Goal: Transaction & Acquisition: Purchase product/service

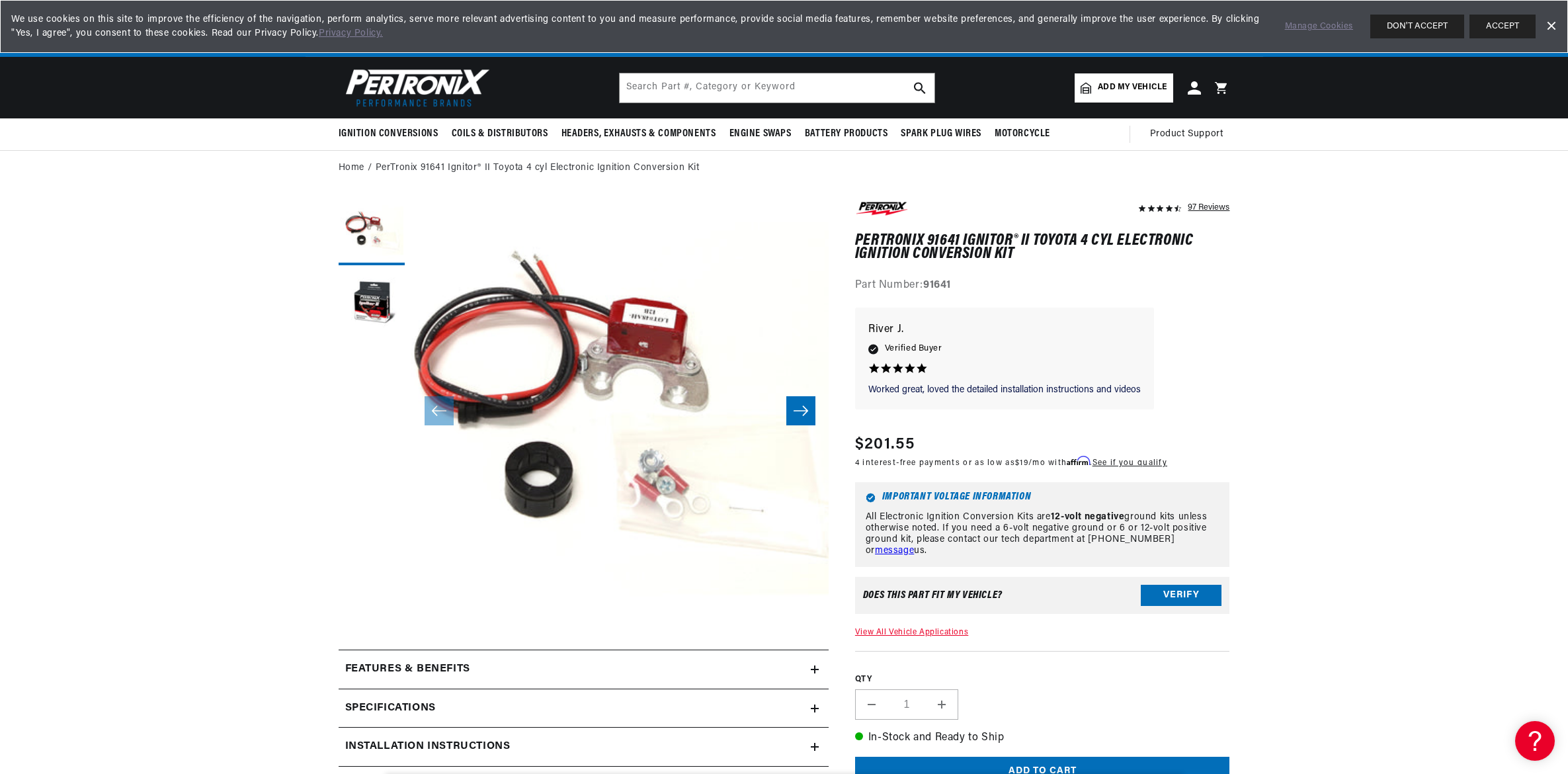
click at [880, 628] on link "View All Vehicle Applications" at bounding box center [911, 632] width 113 height 8
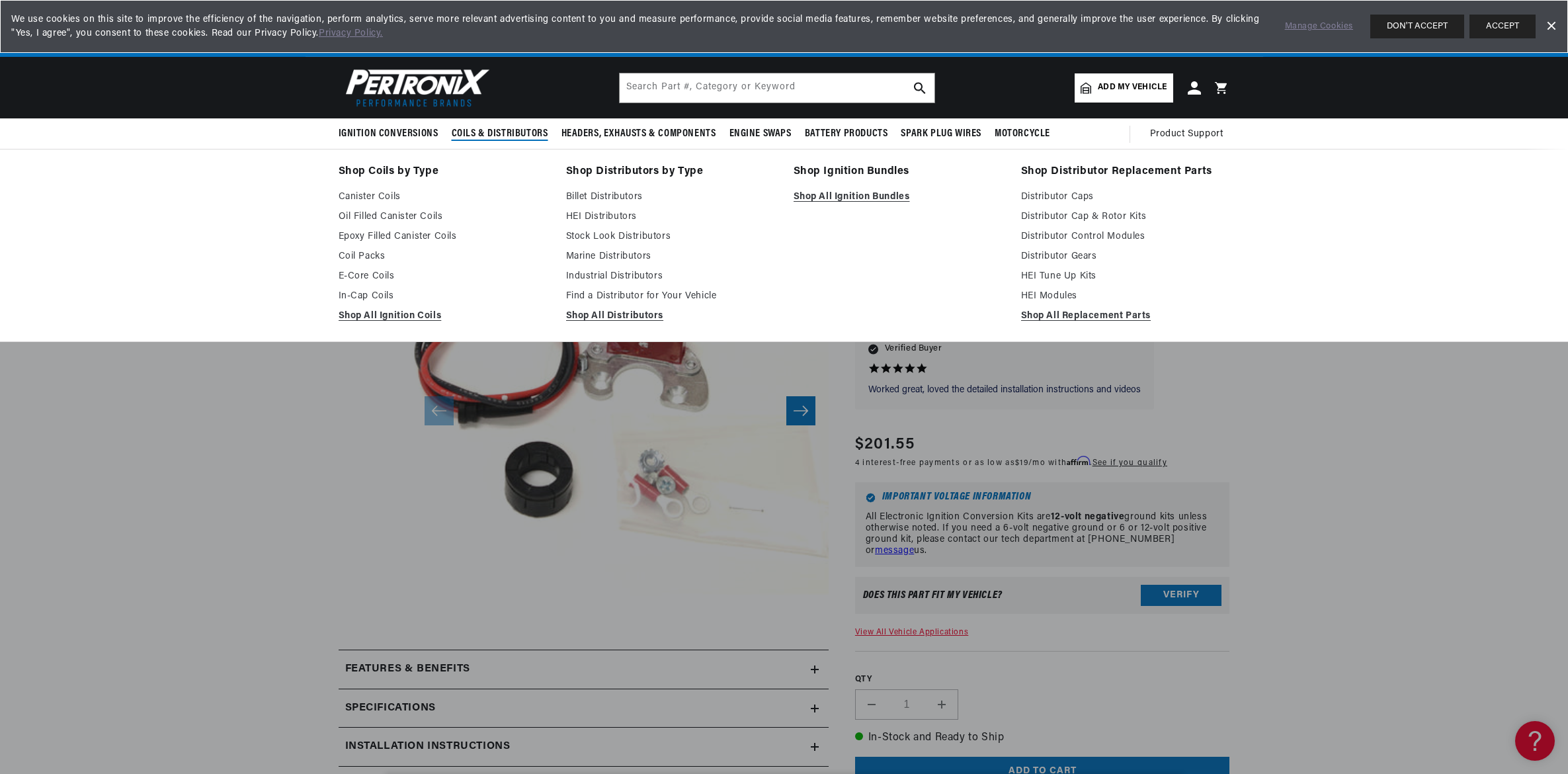
scroll to position [0, 826]
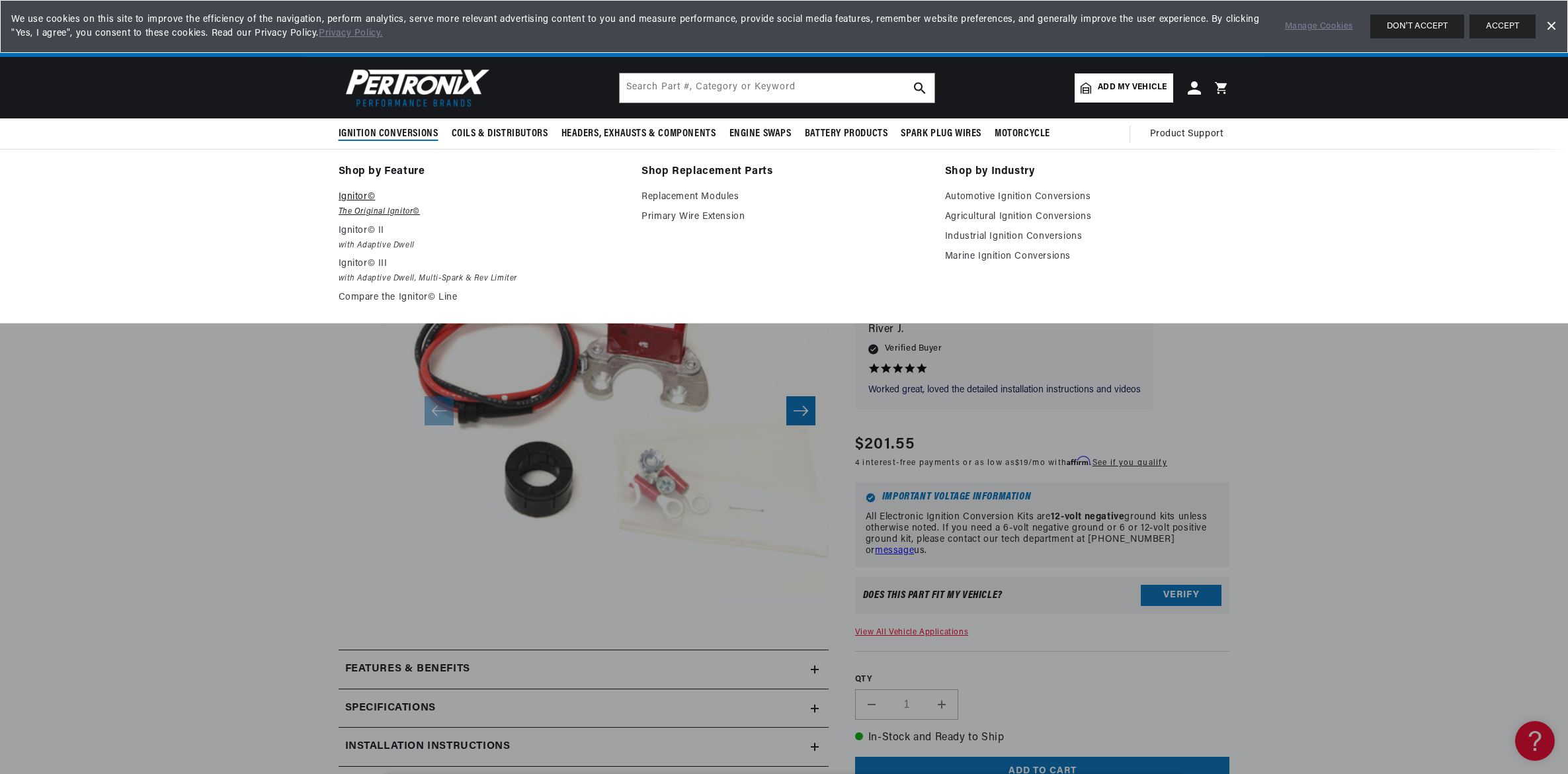
click at [365, 197] on p "Ignitor©" at bounding box center [481, 197] width 285 height 15
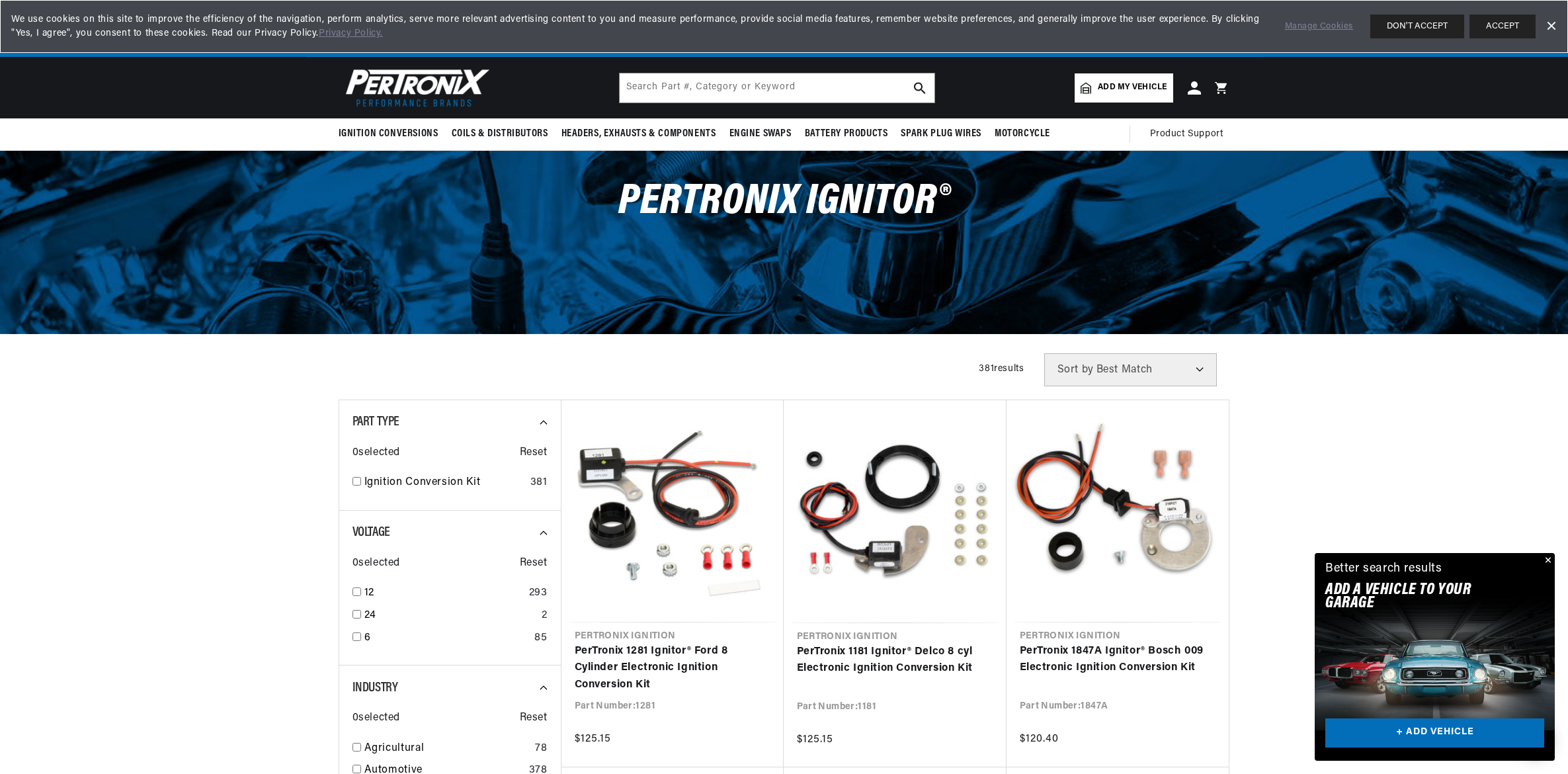
click at [1142, 90] on span "Add my vehicle" at bounding box center [1132, 87] width 69 height 13
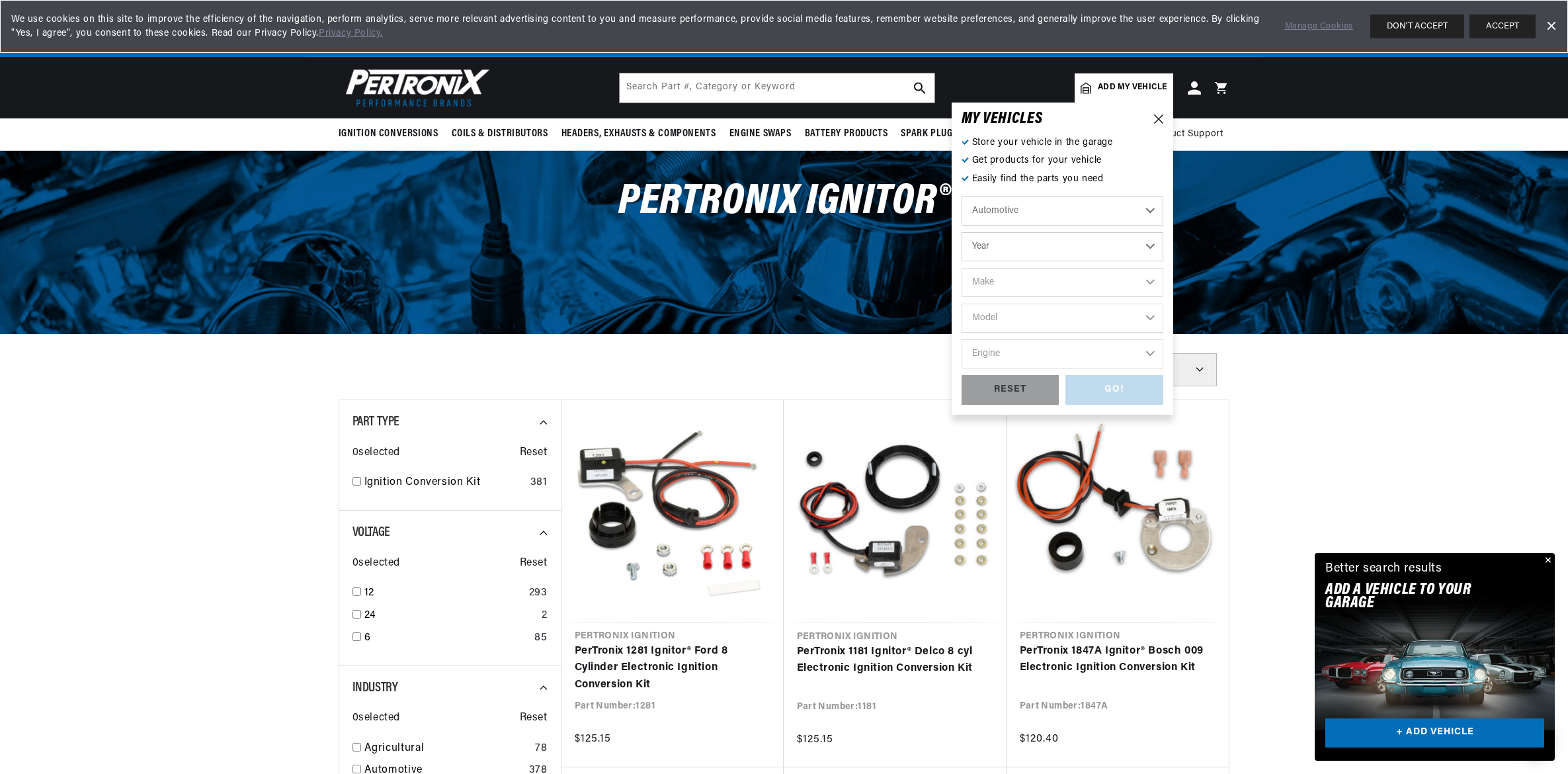
select select "1969"
select select "Toyota"
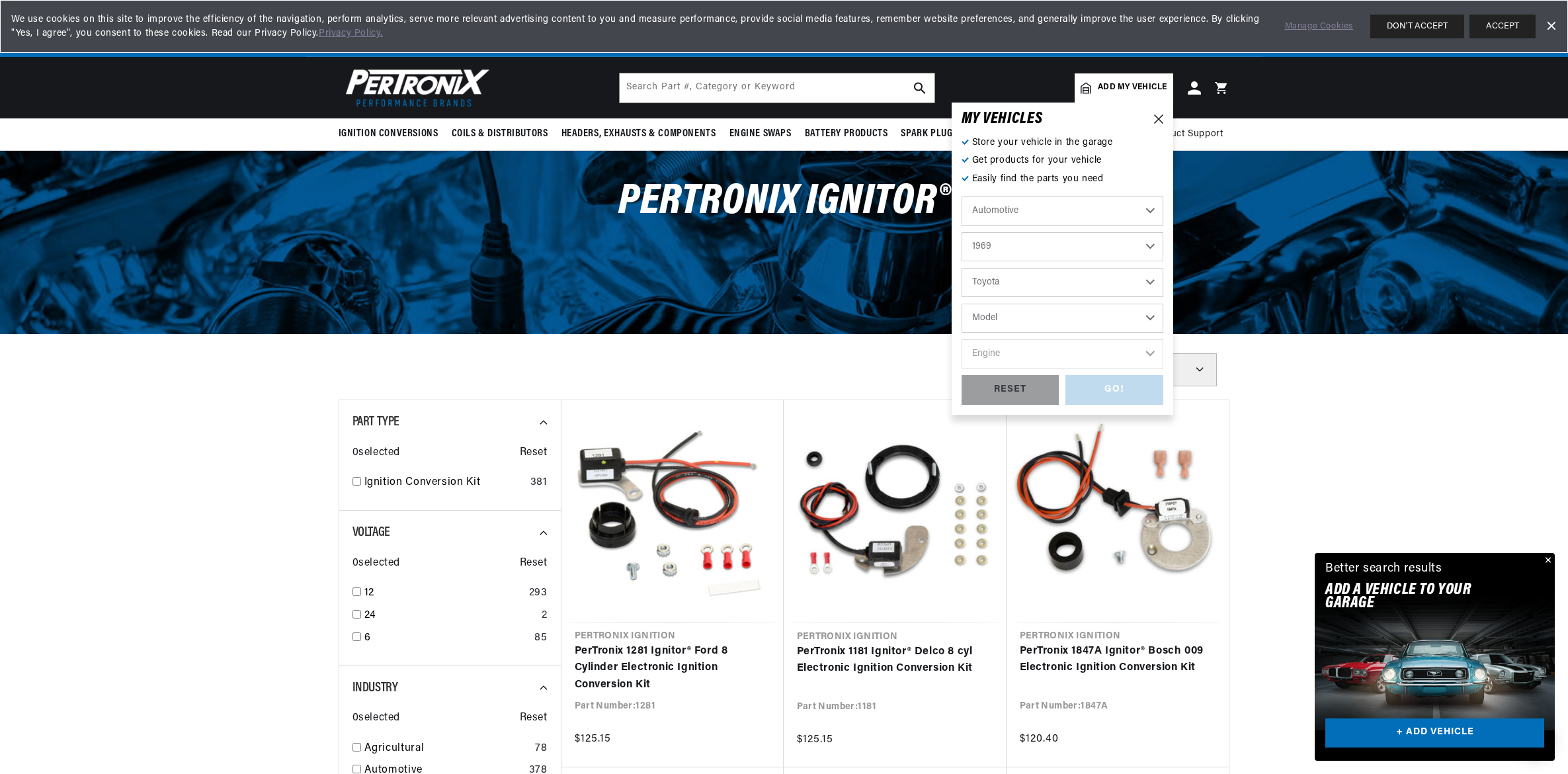
select select "Corona"
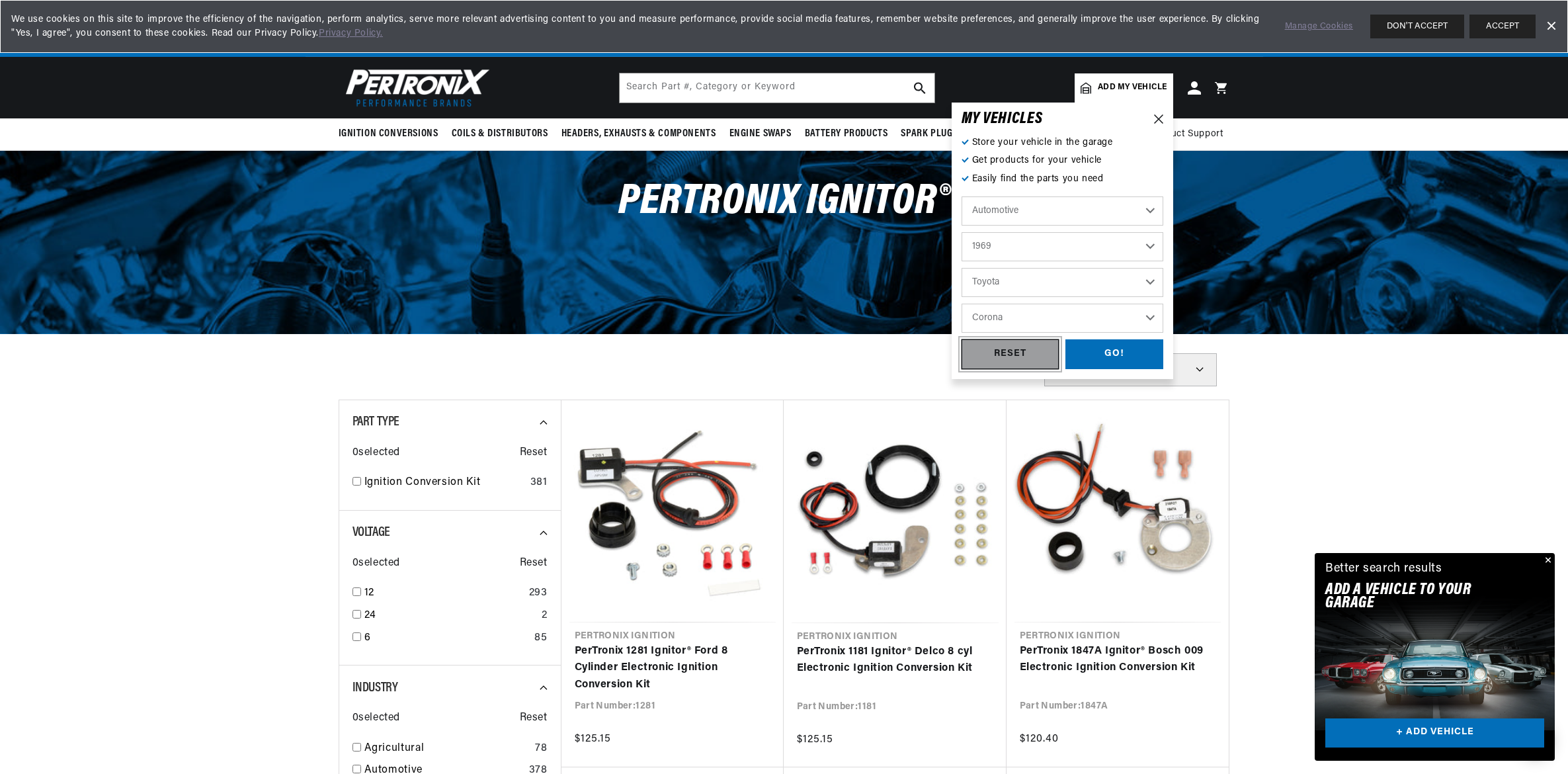
click at [1025, 354] on div "RESET" at bounding box center [1010, 354] width 97 height 30
select select "Year"
select select "Make"
select select "Model"
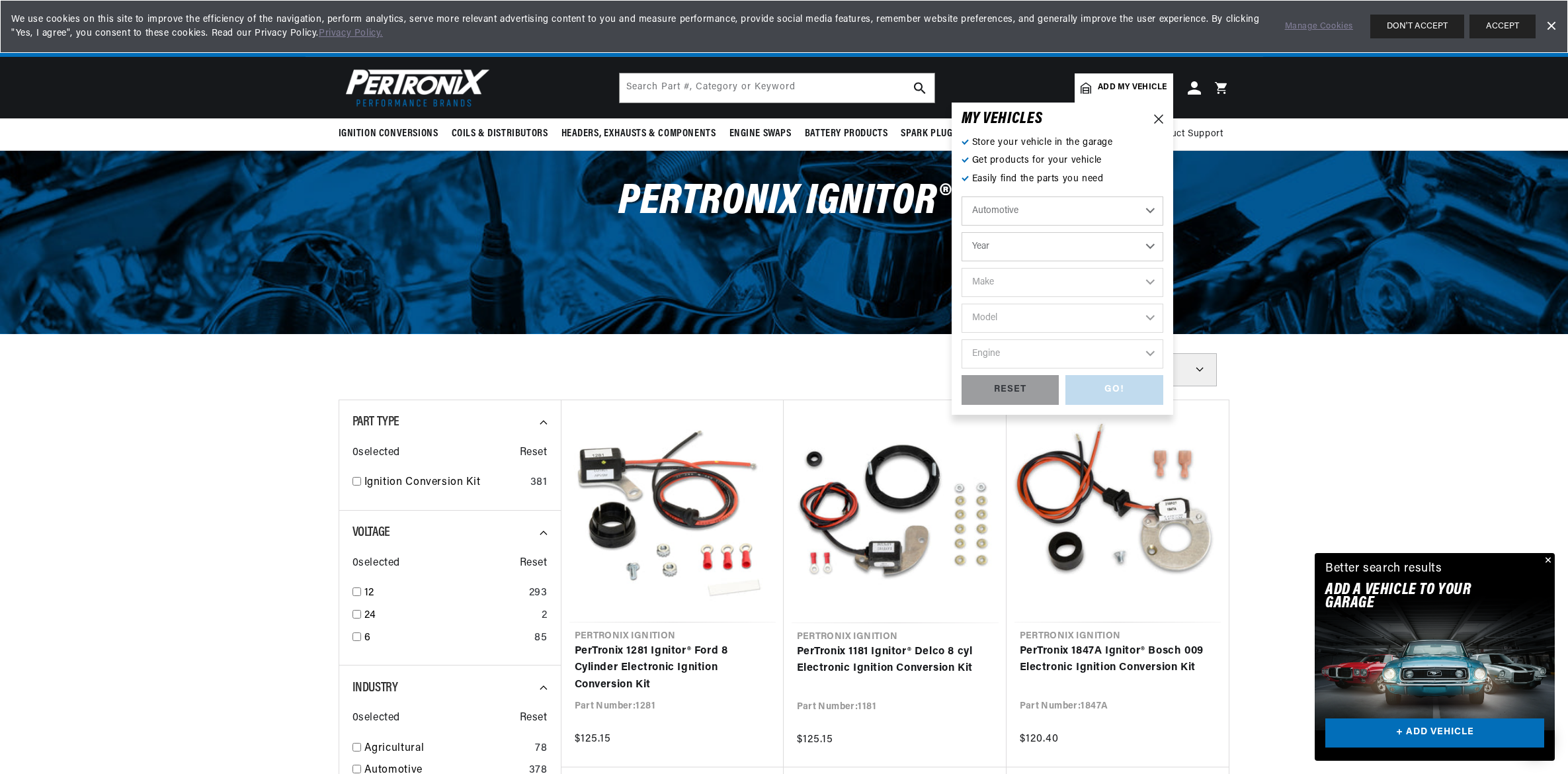
scroll to position [0, 0]
select select "1969"
select select "Toyota"
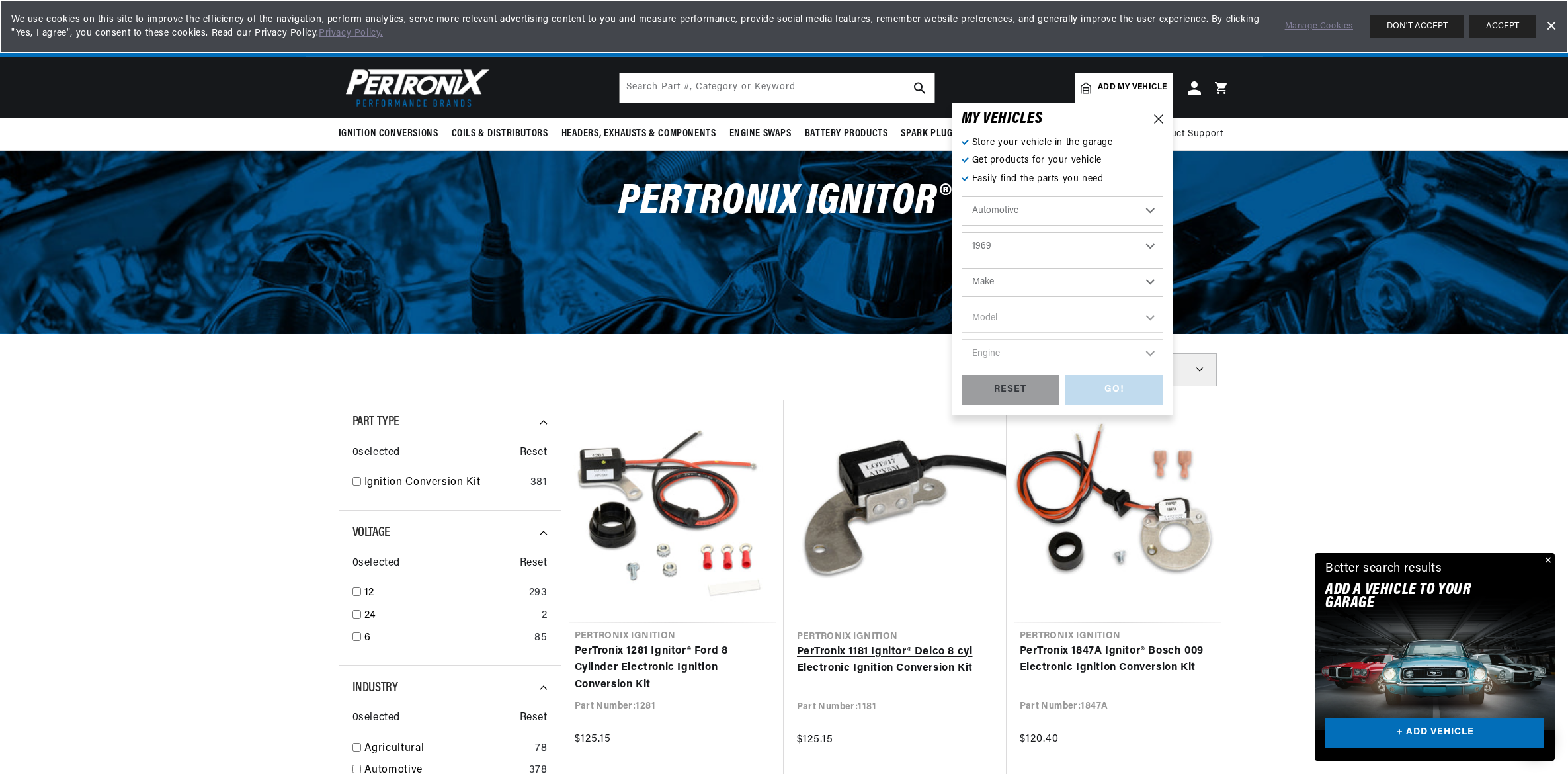
select select "Toyota"
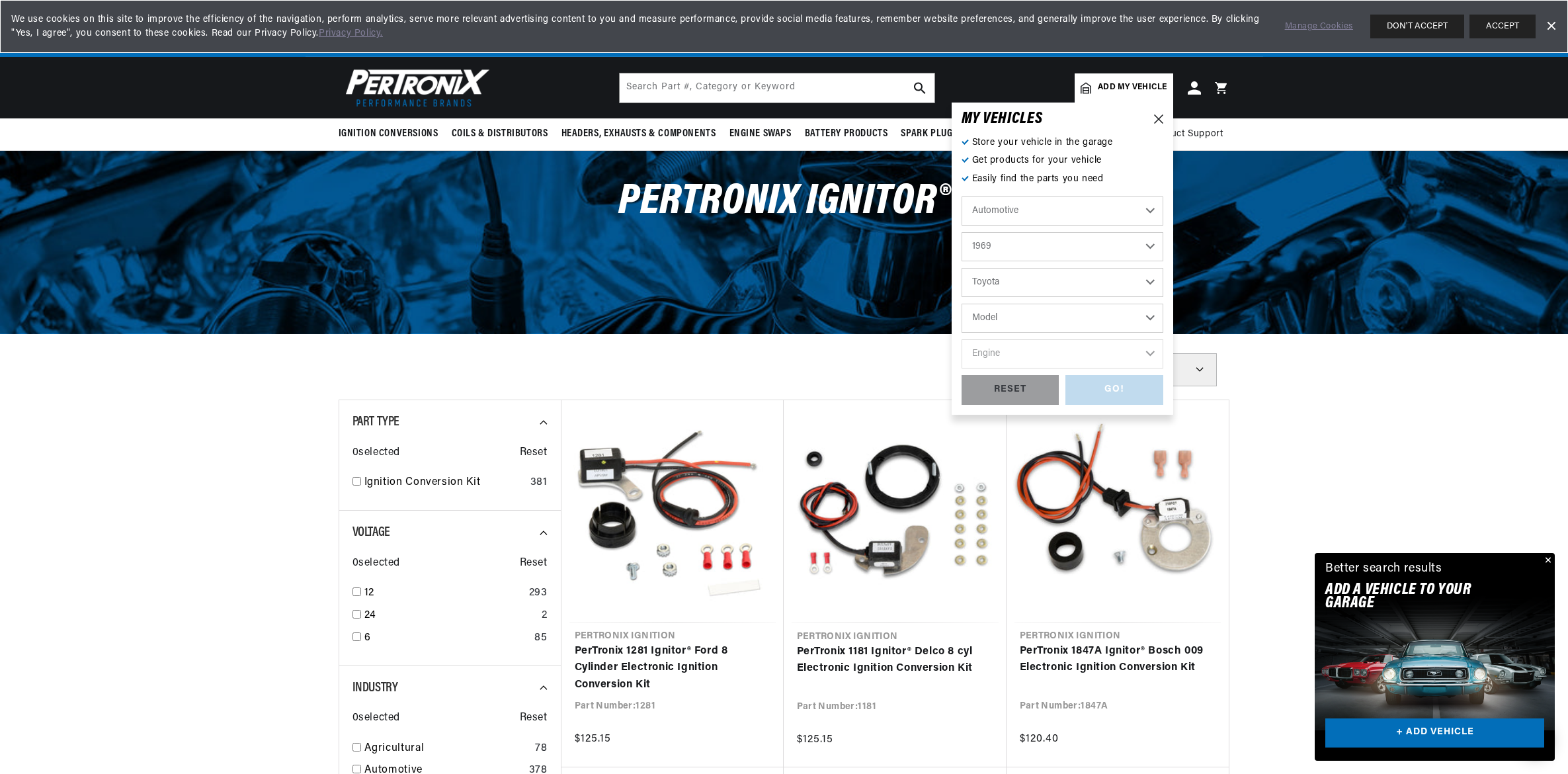
select select "Corona"
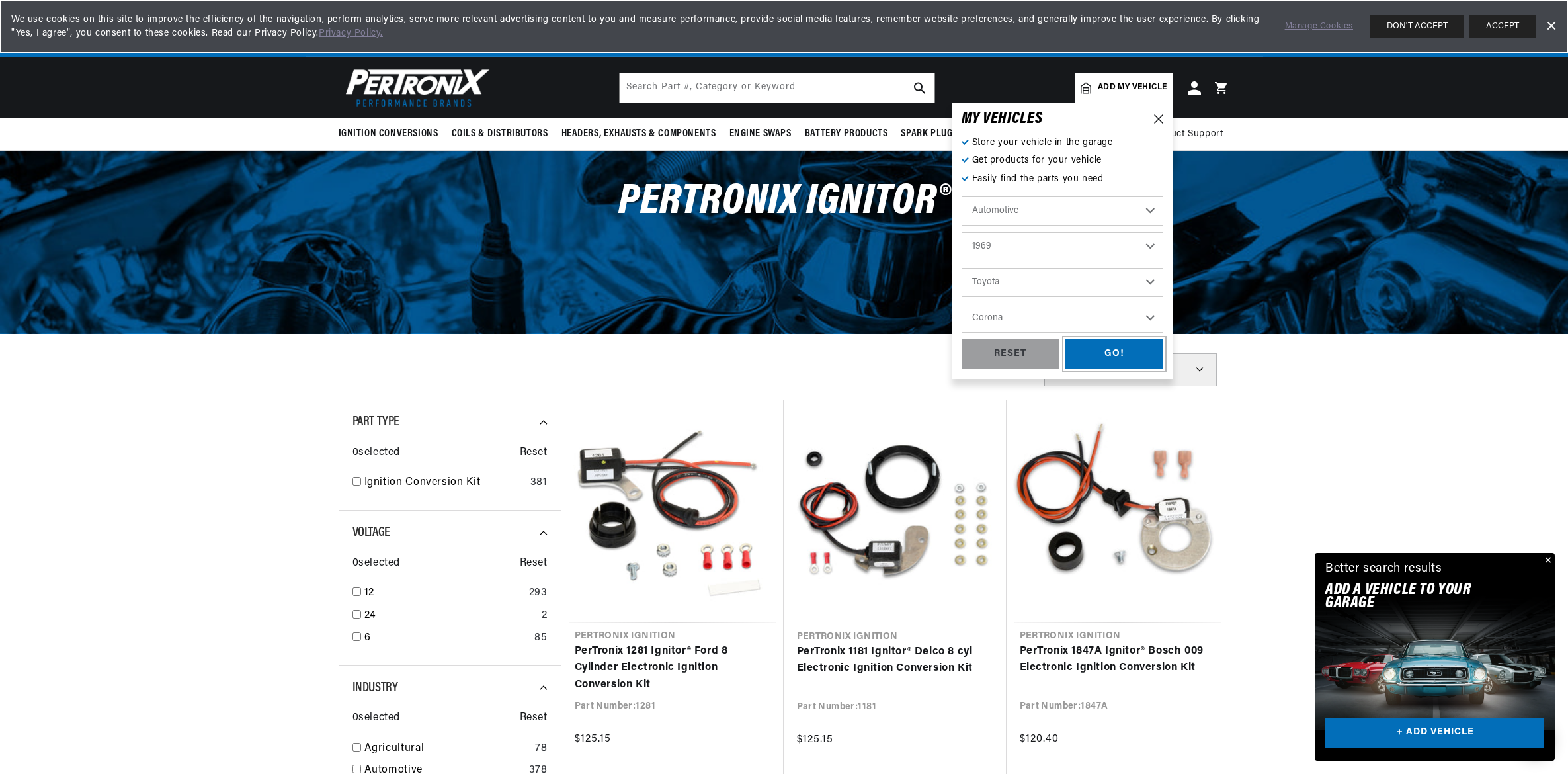
click at [1090, 347] on div "GO!" at bounding box center [1114, 354] width 97 height 30
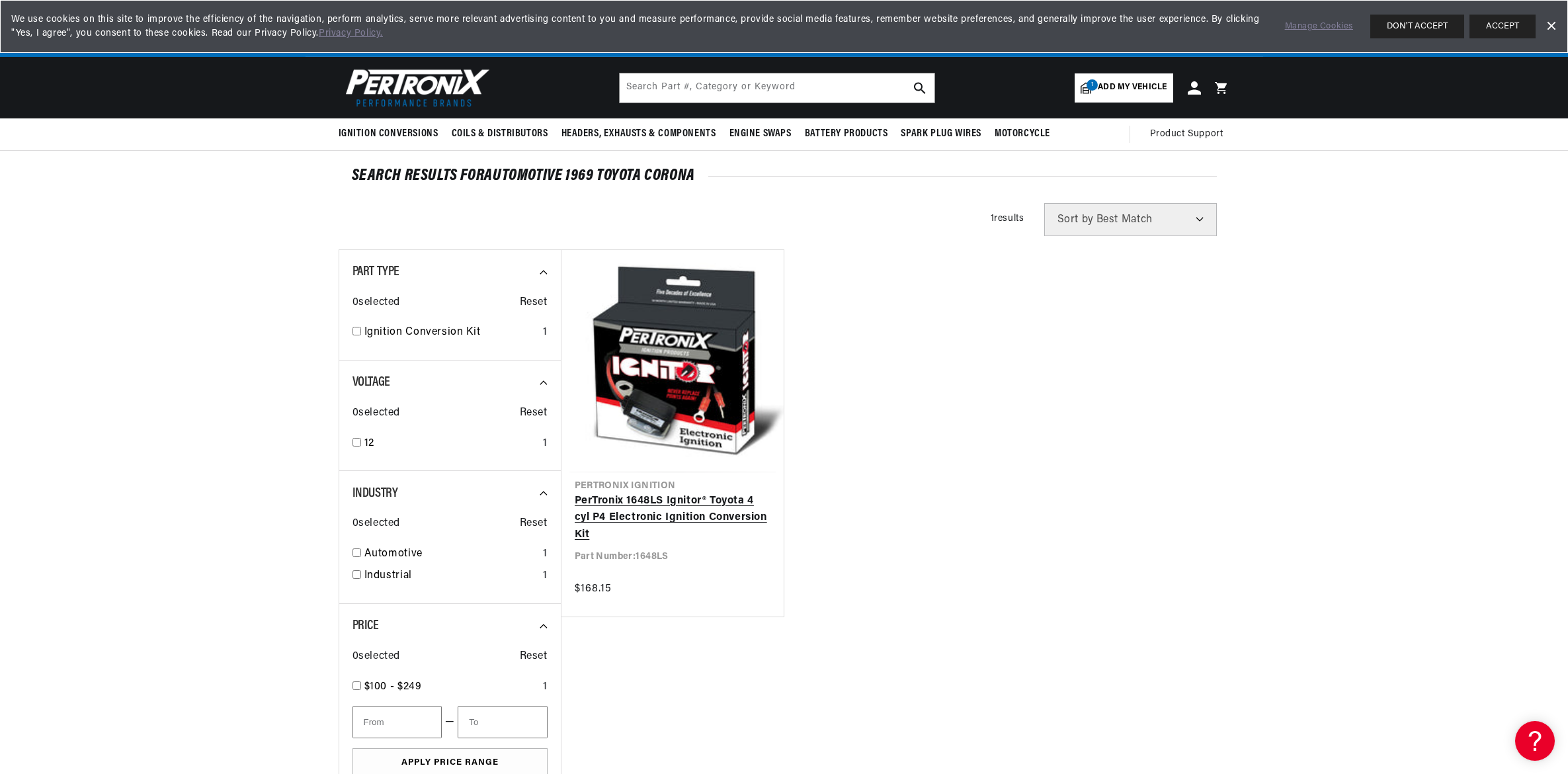
click at [676, 493] on link "PerTronix 1648LS Ignitor® Toyota 4 cyl P4 Electronic Ignition Conversion Kit" at bounding box center [673, 518] width 196 height 51
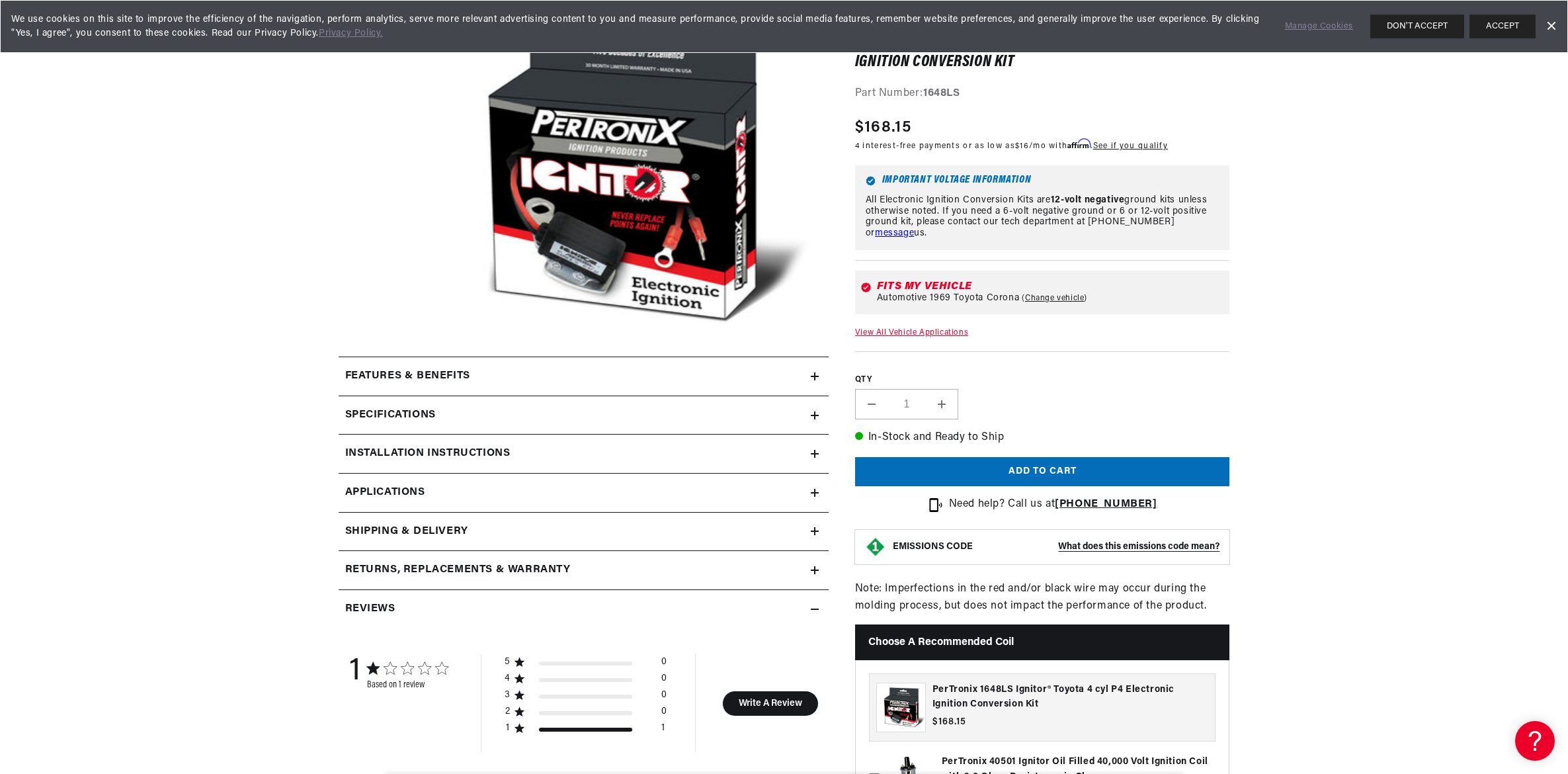
scroll to position [197, 0]
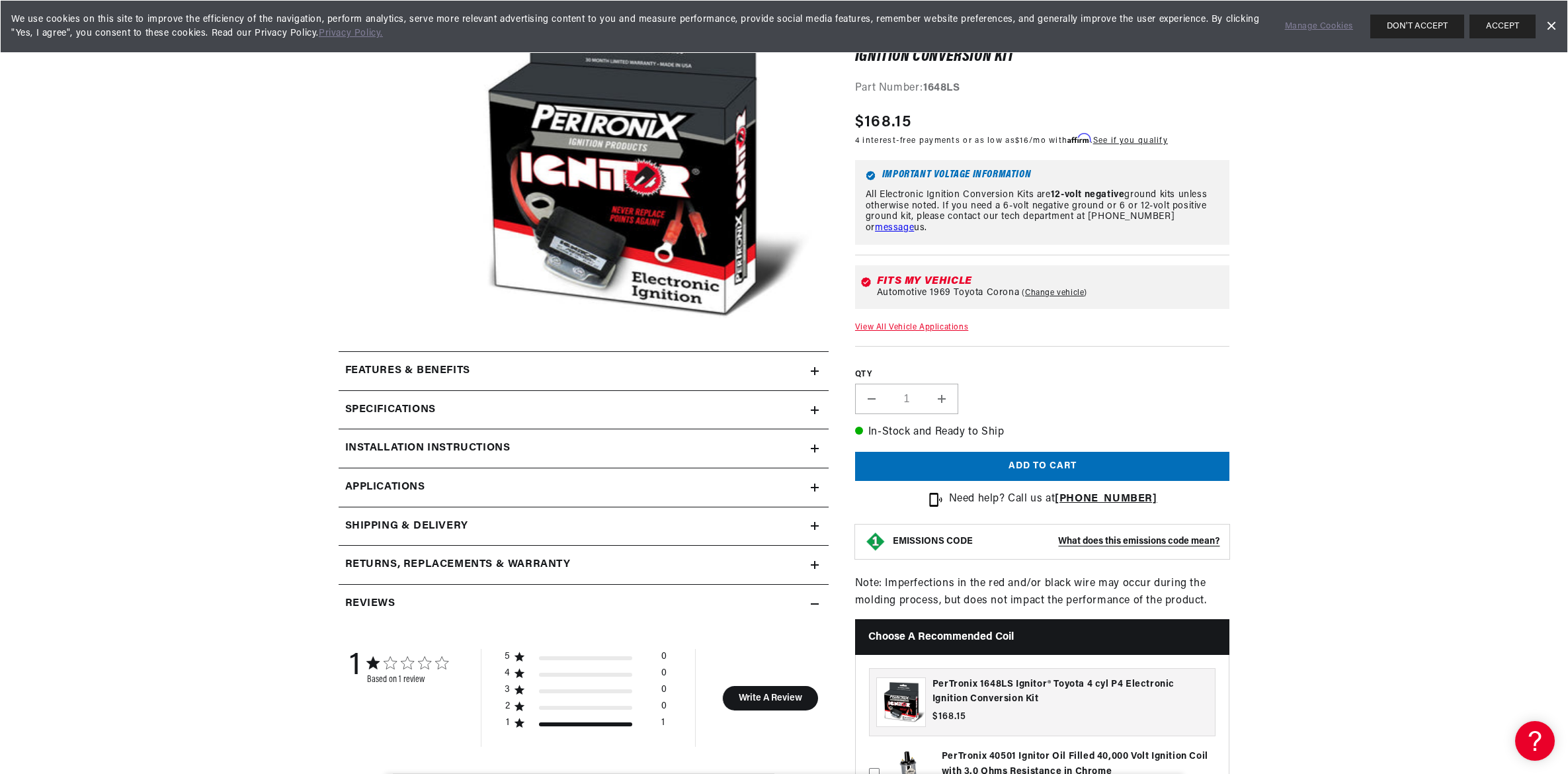
click at [426, 404] on h2 "Specifications" at bounding box center [391, 410] width 91 height 17
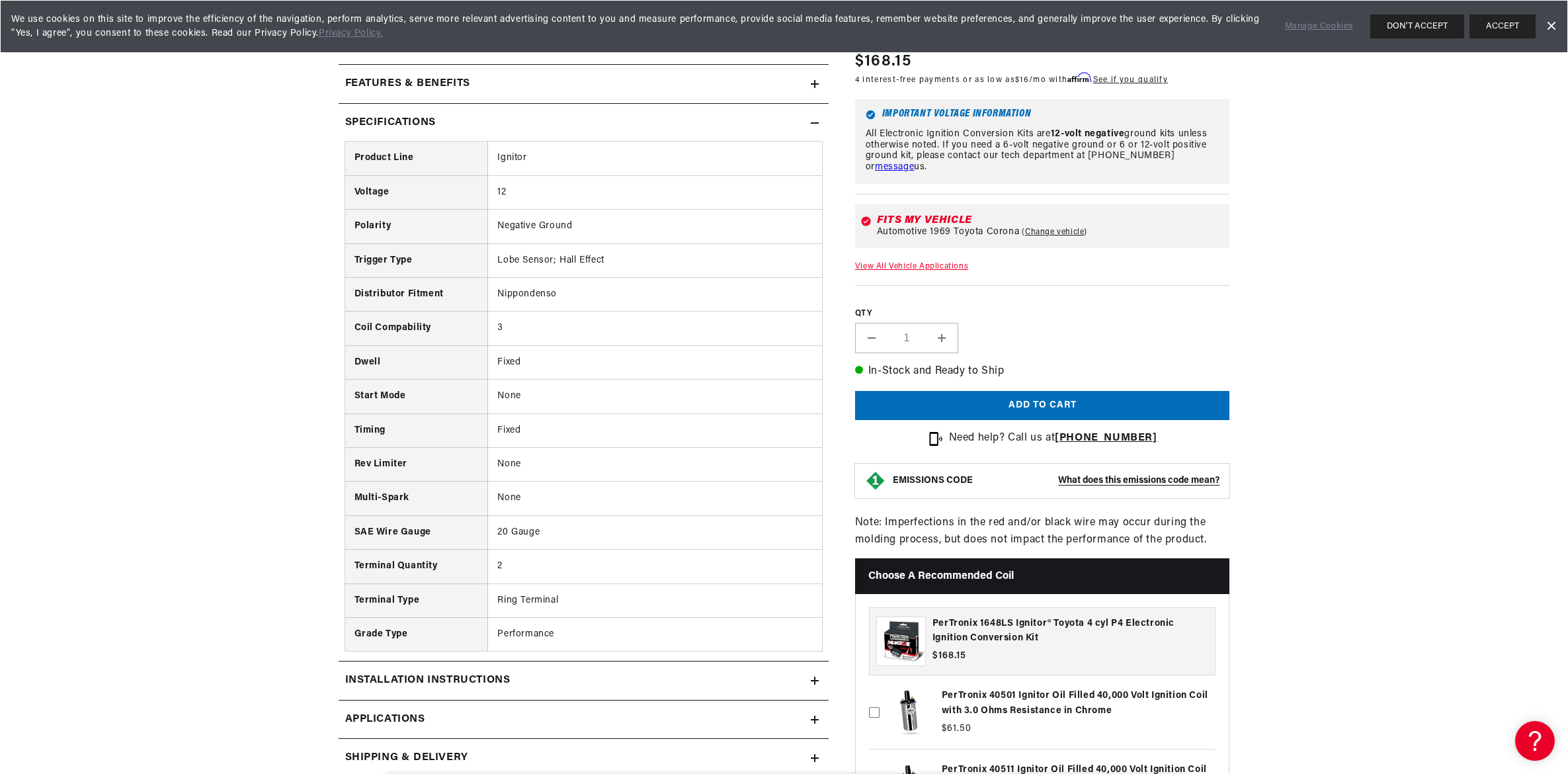
scroll to position [0, 0]
click at [387, 675] on h2 "Installation instructions" at bounding box center [427, 680] width 165 height 17
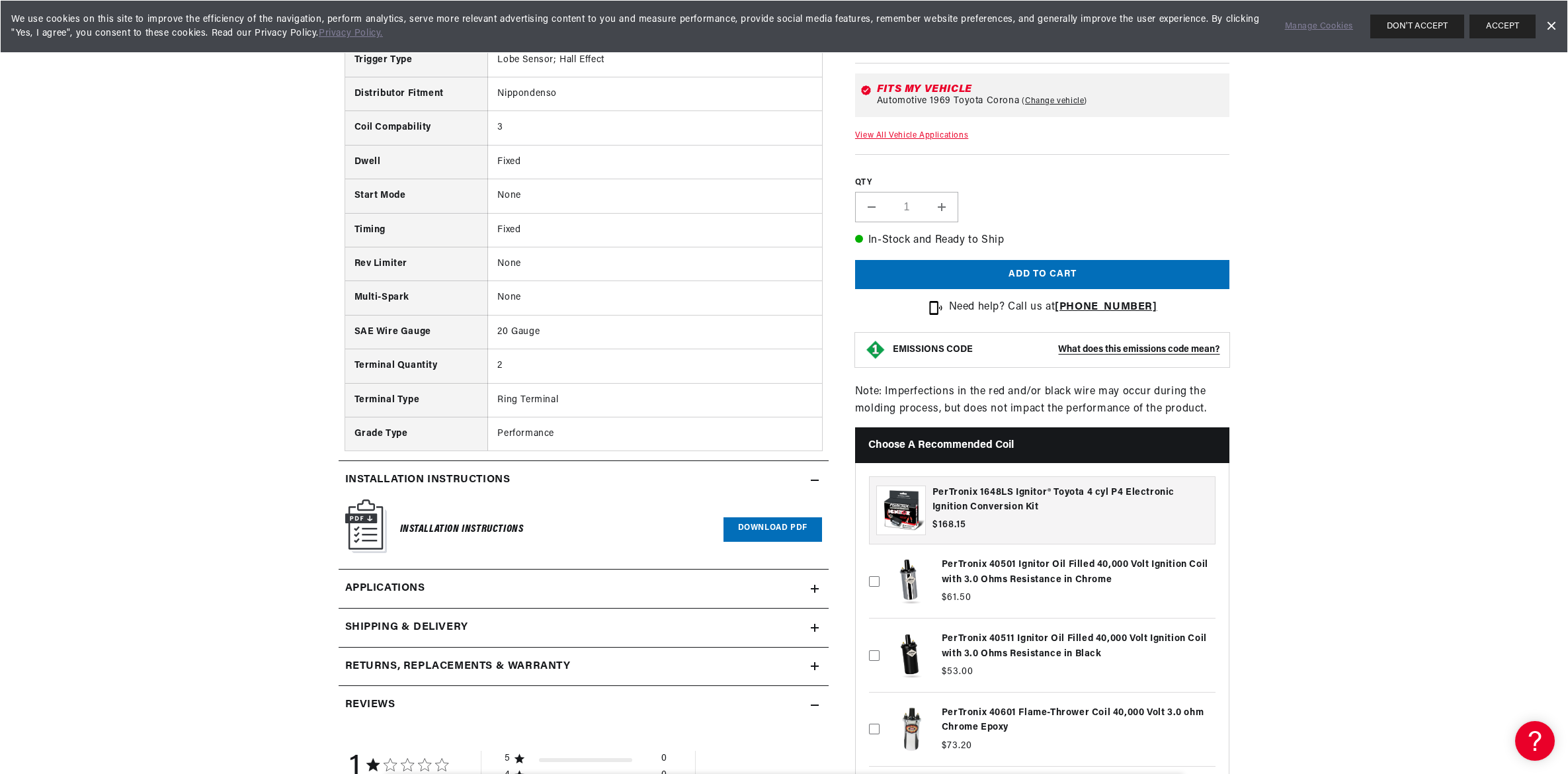
scroll to position [925, 0]
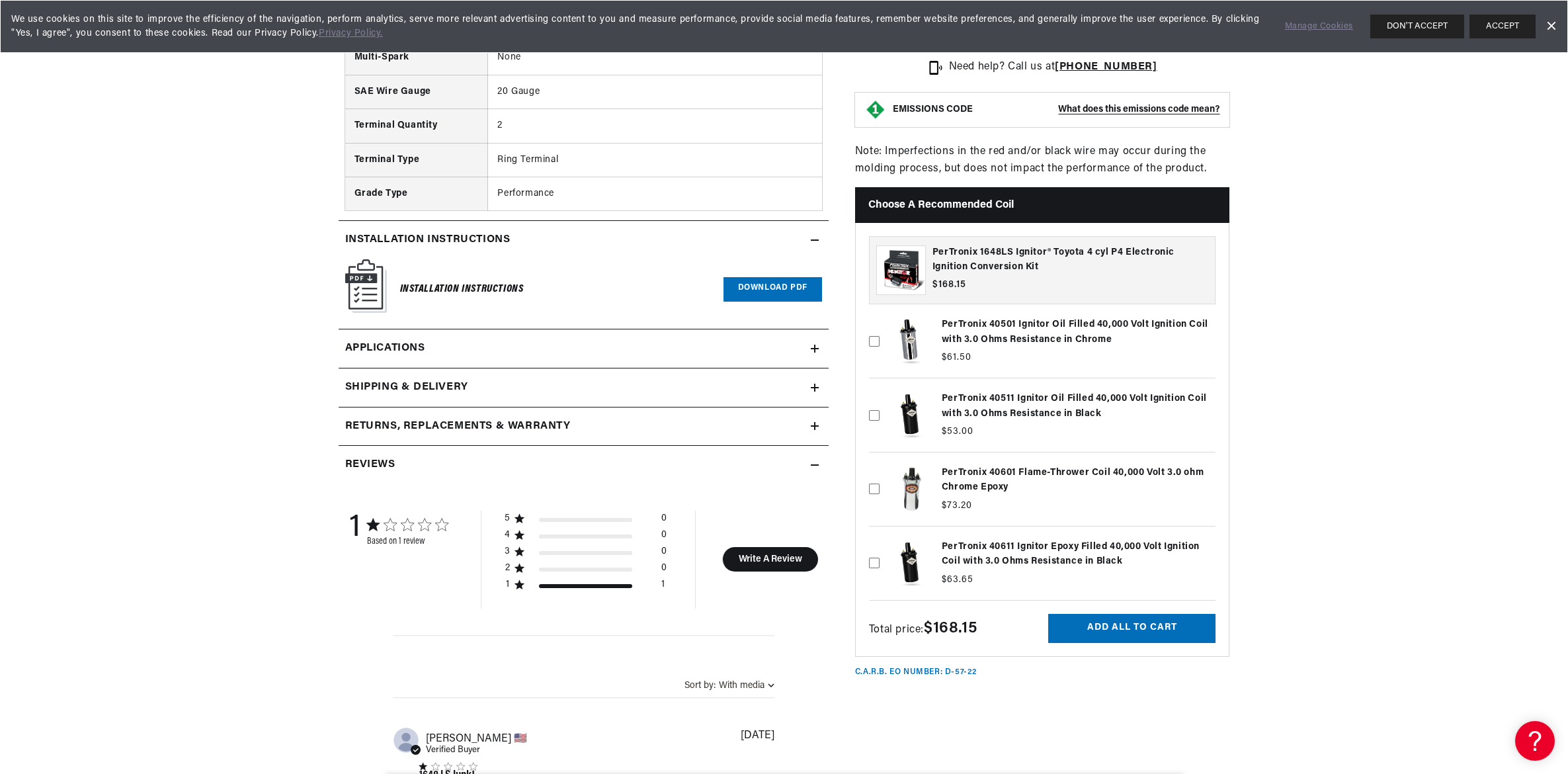
click at [407, 344] on span "Applications" at bounding box center [385, 348] width 80 height 17
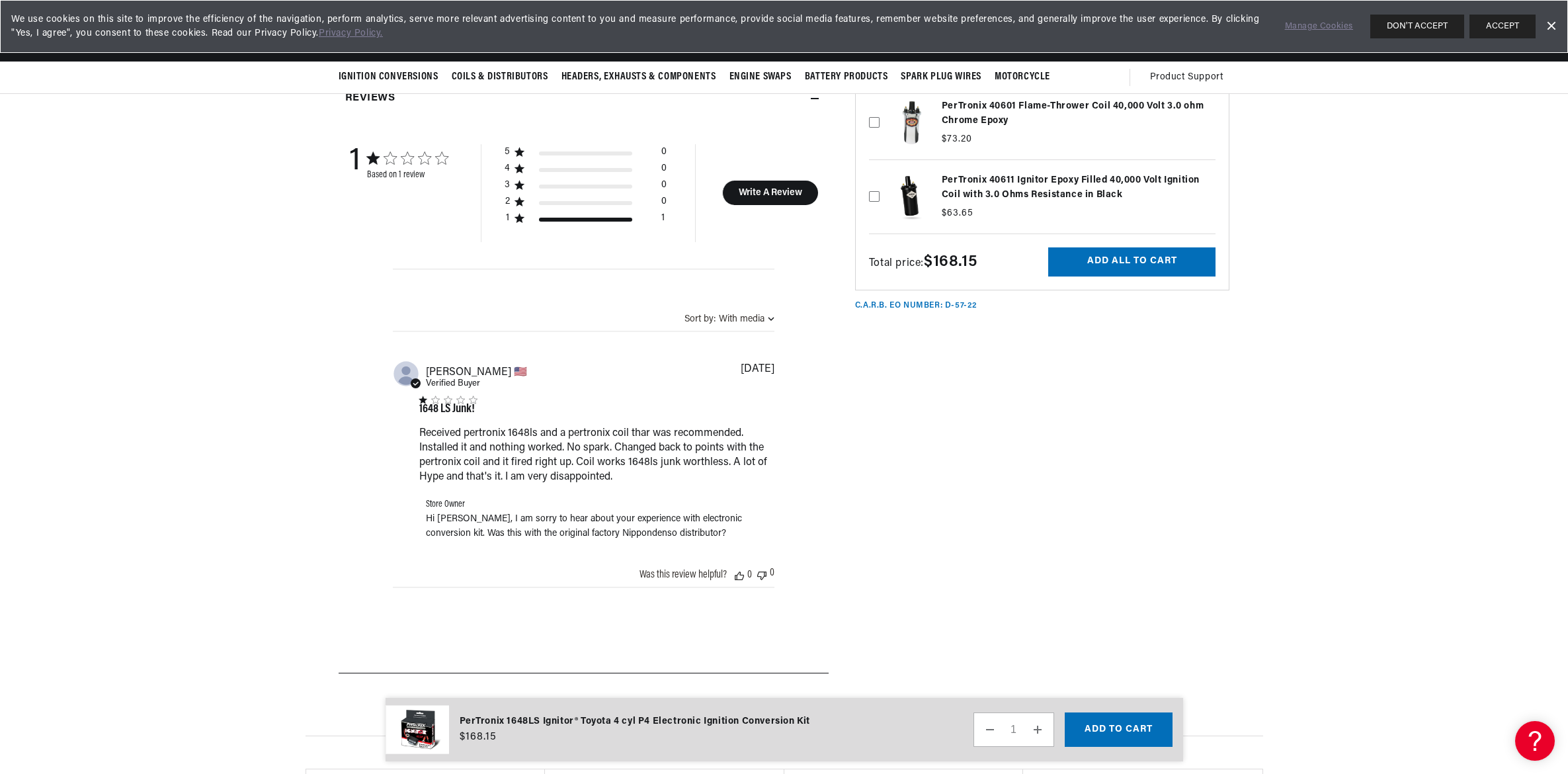
scroll to position [0, 826]
